Goal: Navigation & Orientation: Find specific page/section

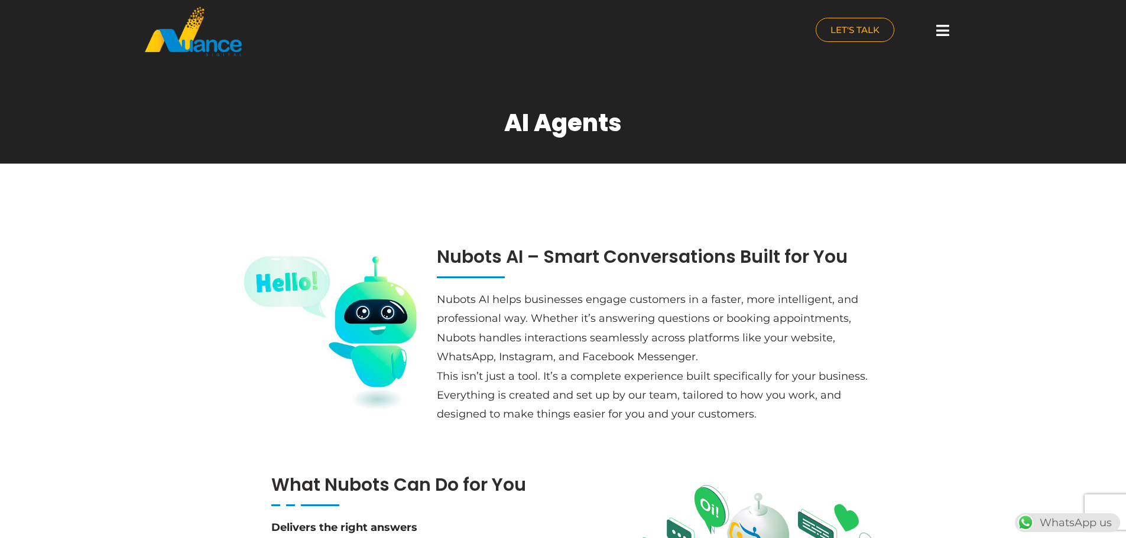
click at [947, 33] on icon at bounding box center [942, 30] width 13 height 15
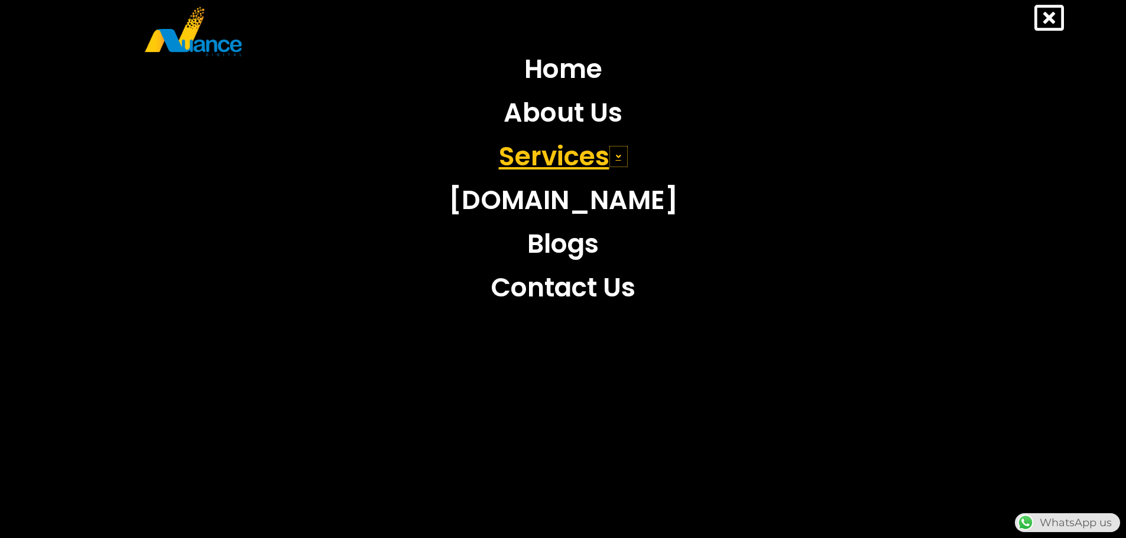
click at [624, 154] on span at bounding box center [618, 156] width 18 height 21
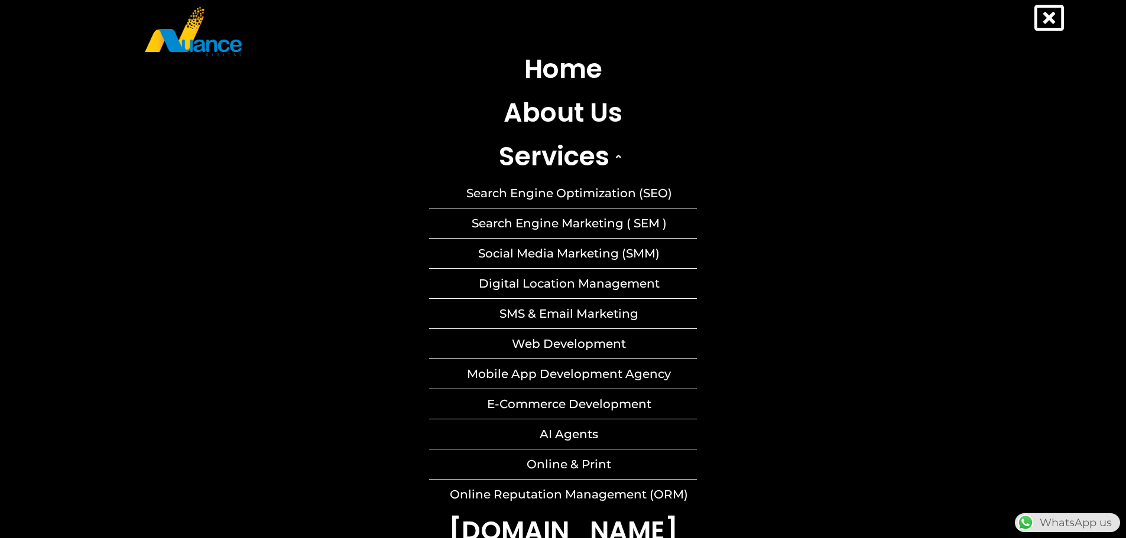
click at [1060, 20] on icon at bounding box center [1049, 18] width 30 height 30
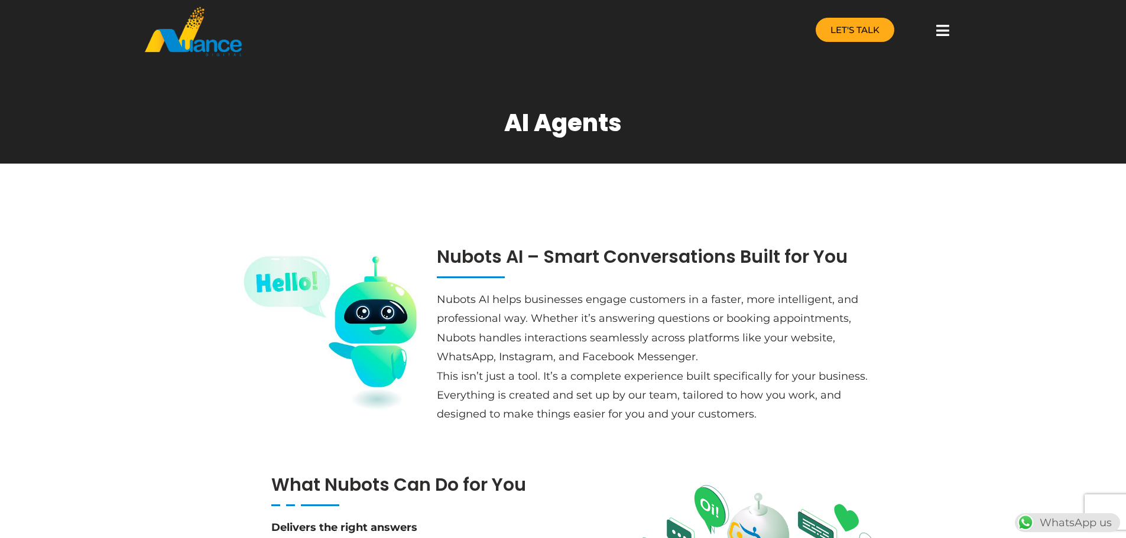
click at [850, 38] on link "LET'S TALK" at bounding box center [854, 30] width 79 height 24
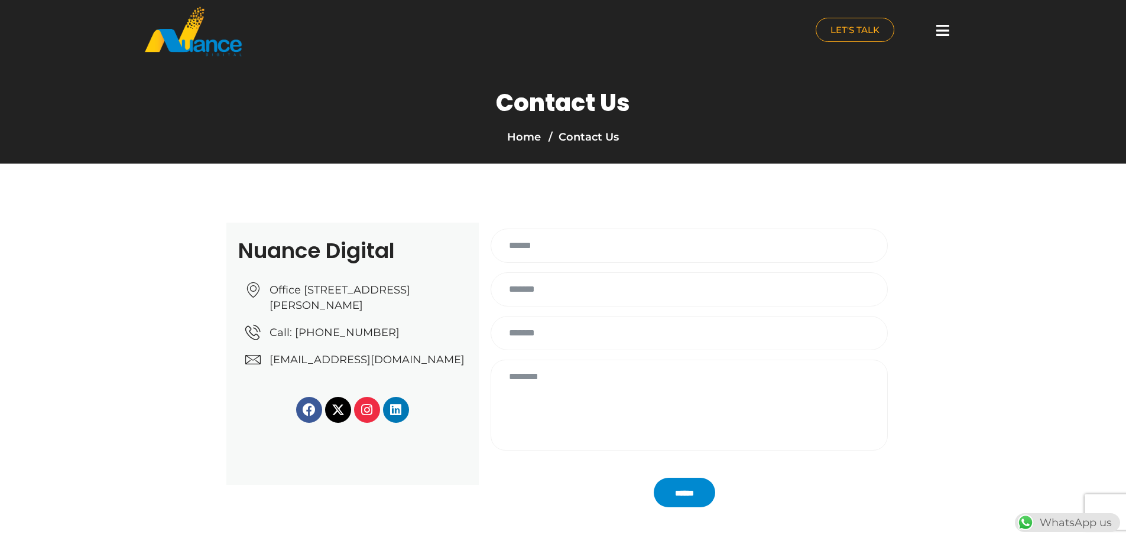
click at [214, 46] on img at bounding box center [193, 31] width 99 height 51
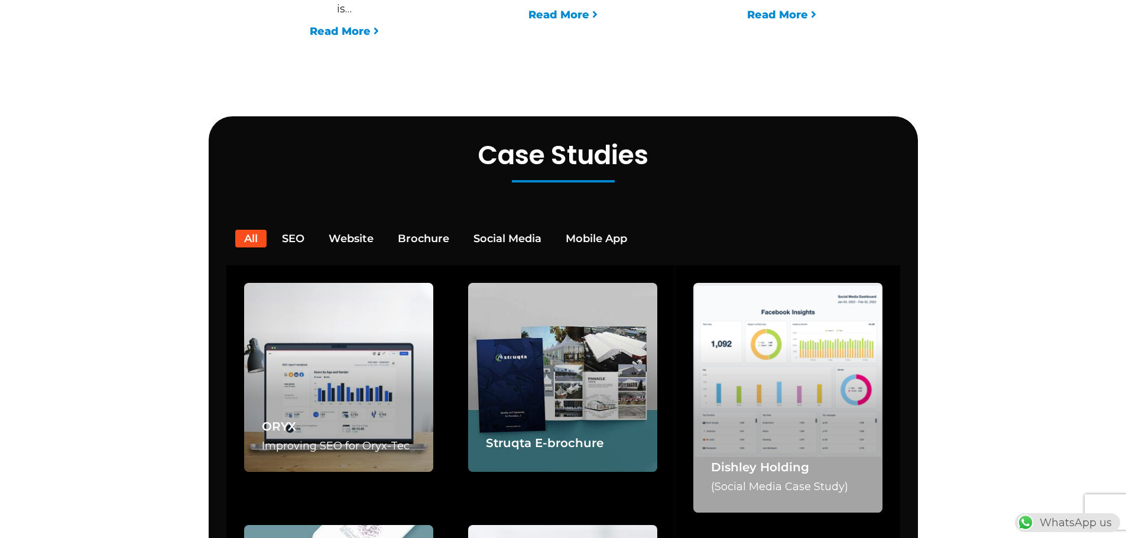
scroll to position [2364, 0]
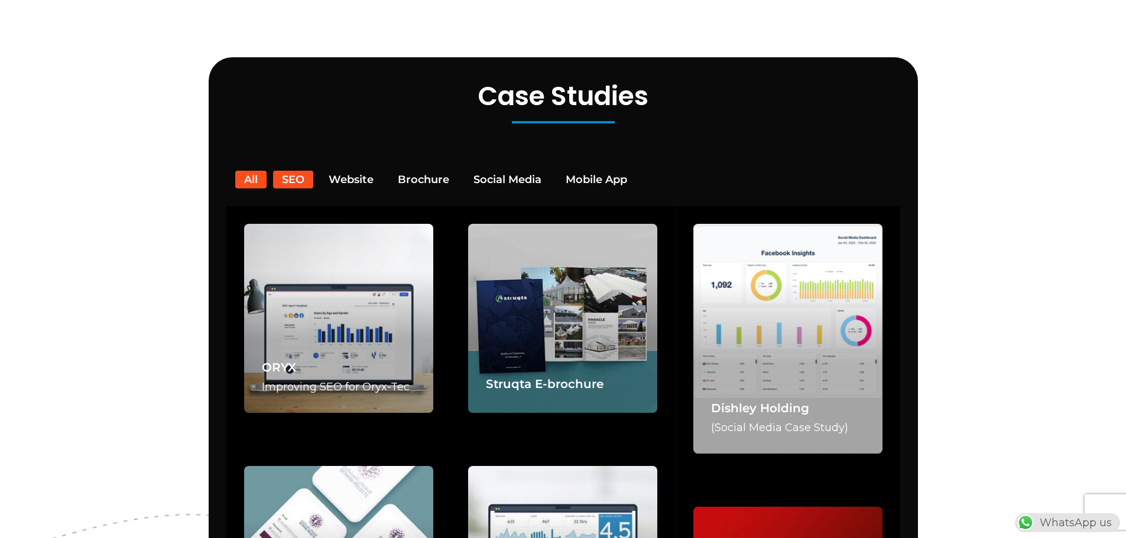
click at [301, 171] on button "SEO" at bounding box center [293, 180] width 40 height 18
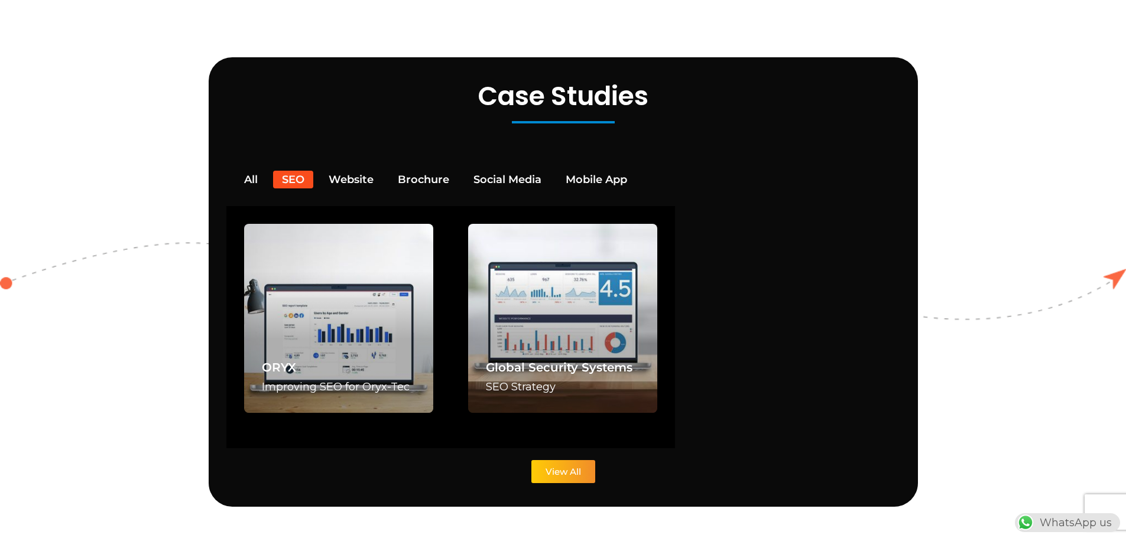
scroll to position [0, 311]
click at [341, 171] on button "Website" at bounding box center [351, 180] width 63 height 18
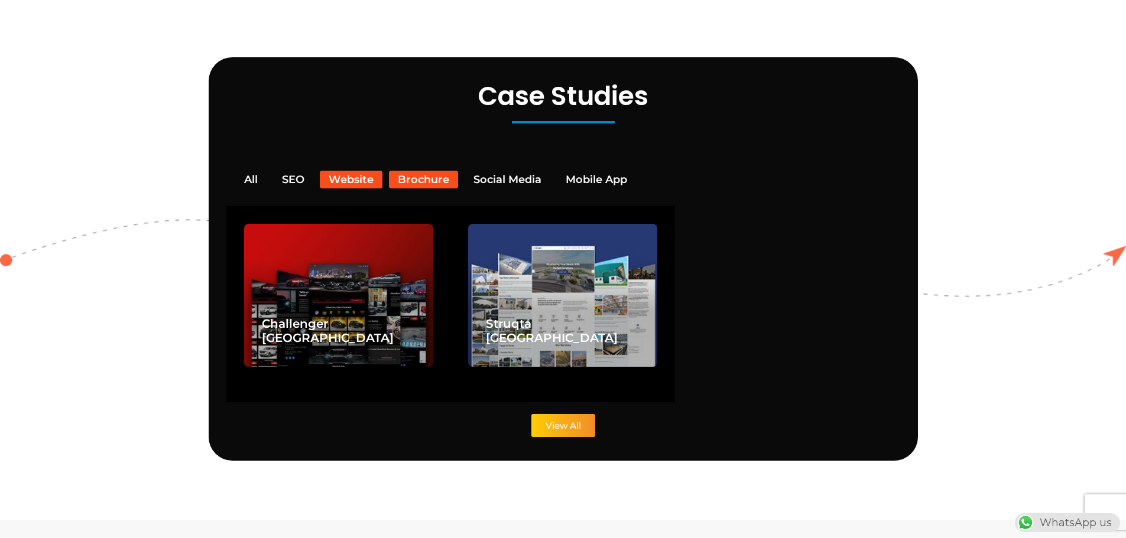
click at [411, 171] on button "Brochure" at bounding box center [423, 180] width 69 height 18
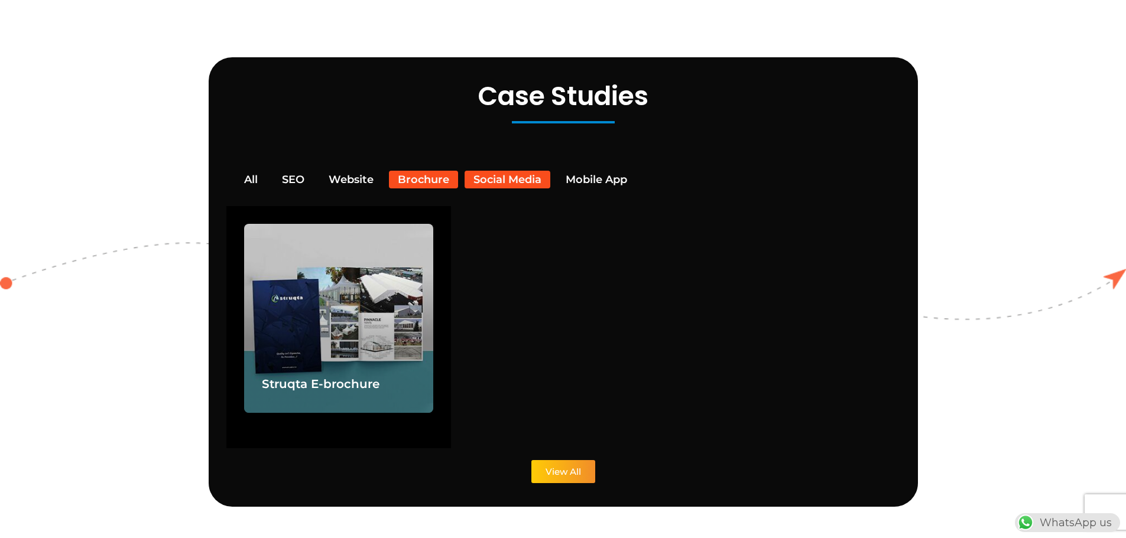
click at [522, 171] on button "Social Media" at bounding box center [507, 180] width 86 height 18
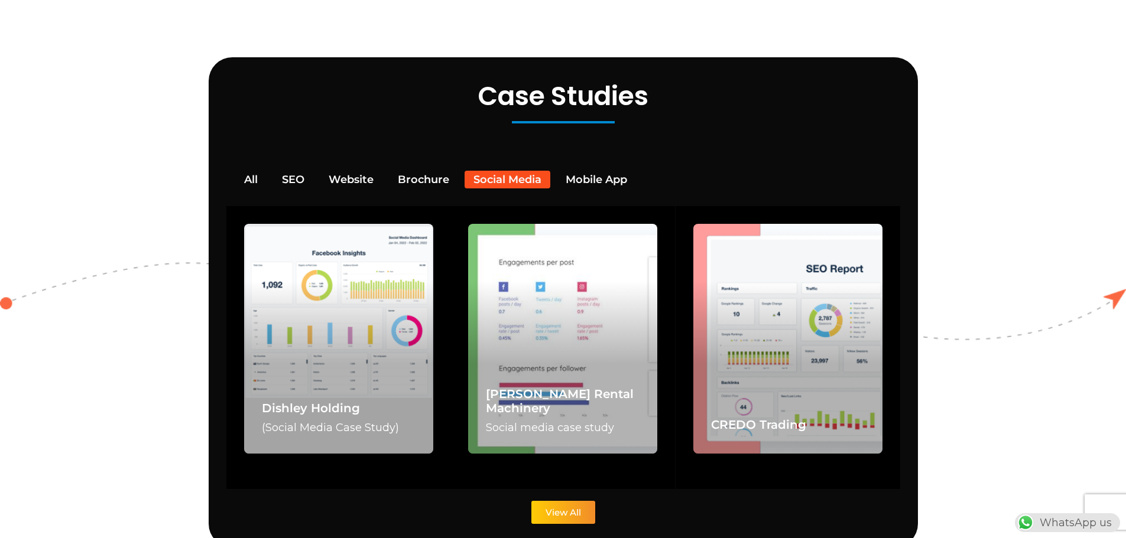
scroll to position [0, 0]
click at [600, 171] on button "Mobile App" at bounding box center [596, 180] width 79 height 18
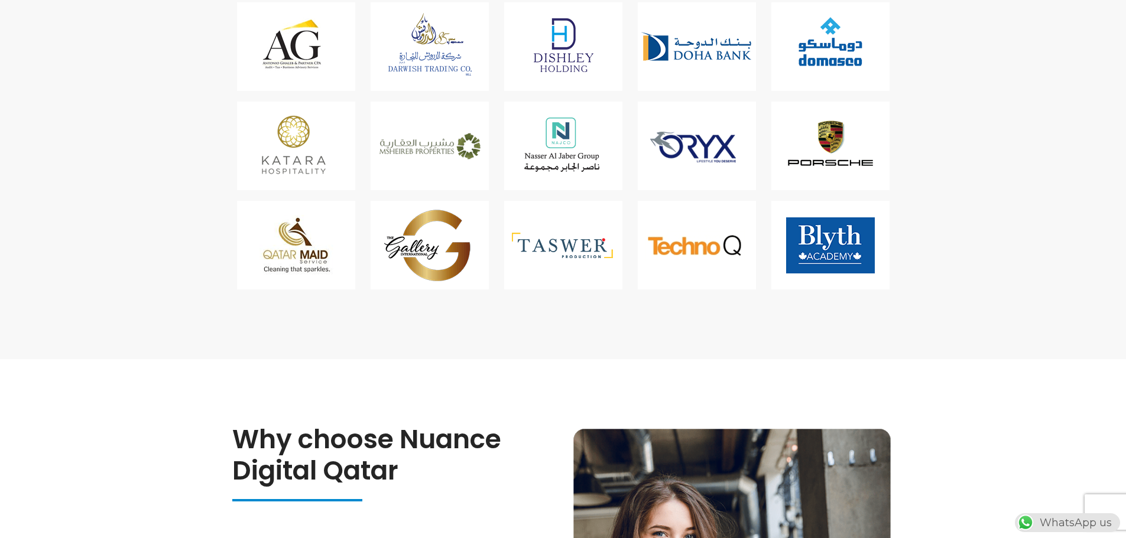
scroll to position [0, 22]
